Goal: Find specific page/section: Find specific page/section

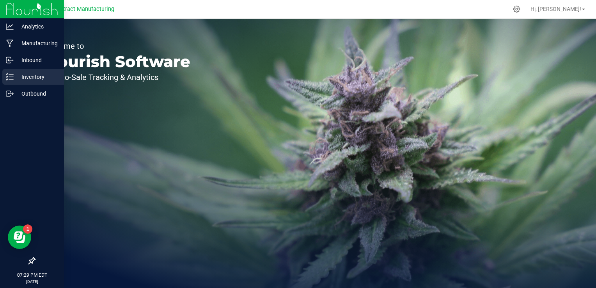
click at [23, 80] on p "Inventory" at bounding box center [37, 76] width 47 height 9
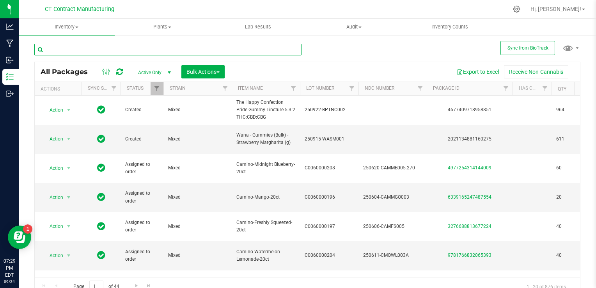
click at [132, 47] on input "text" at bounding box center [167, 50] width 267 height 12
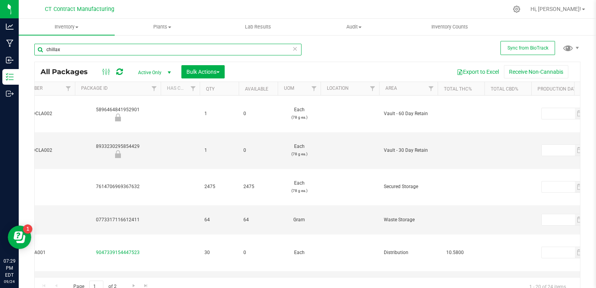
scroll to position [0, 386]
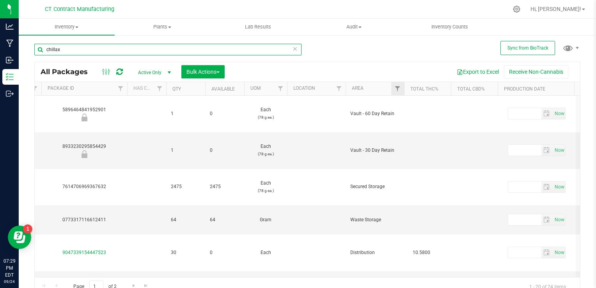
type input "chillax"
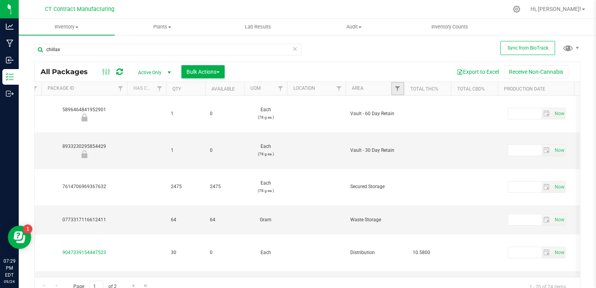
click at [393, 89] on link "Filter" at bounding box center [397, 88] width 13 height 13
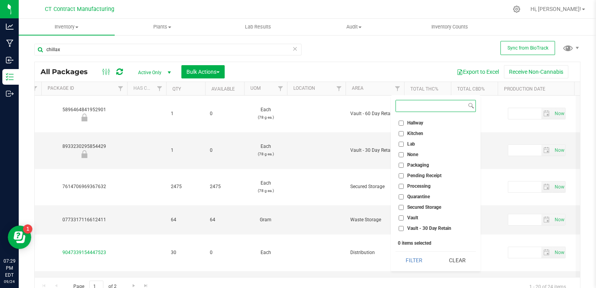
scroll to position [70, 0]
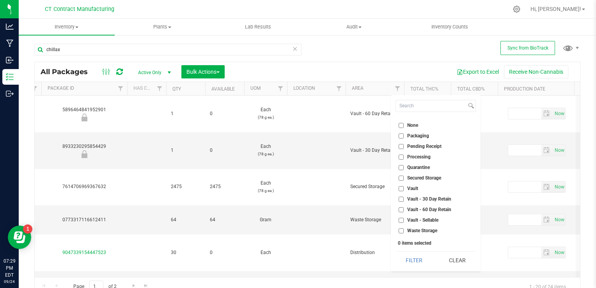
click at [402, 220] on input "Vault - Sellable" at bounding box center [401, 220] width 5 height 5
checkbox input "true"
click at [418, 258] on button "Filter" at bounding box center [414, 260] width 37 height 17
